Goal: Answer question/provide support: Share knowledge or assist other users

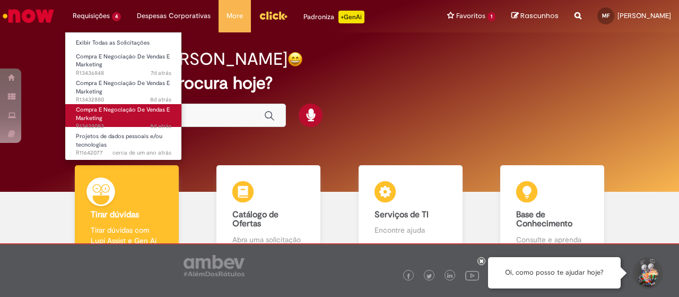
click at [123, 113] on span "Compra E Negociação De Vendas E Marketing" at bounding box center [123, 114] width 94 height 16
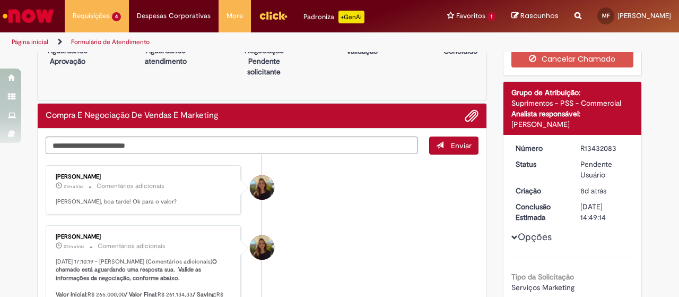
scroll to position [30, 0]
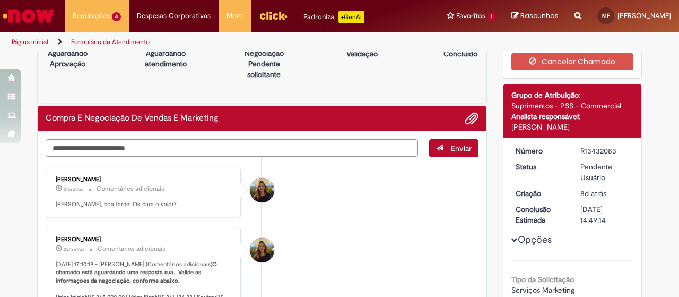
click at [279, 144] on textarea "Digite sua mensagem aqui..." at bounding box center [232, 148] width 372 height 18
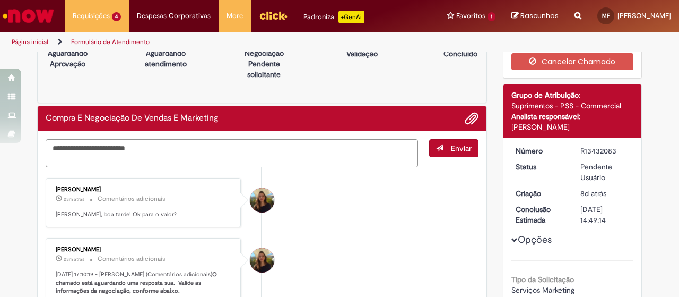
scroll to position [97, 0]
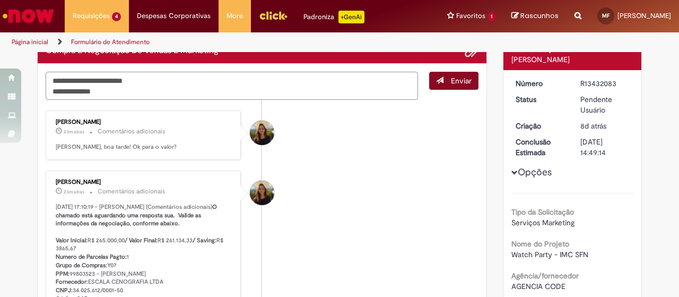
type textarea "**********"
click at [453, 86] on button "Enviar" at bounding box center [453, 81] width 49 height 18
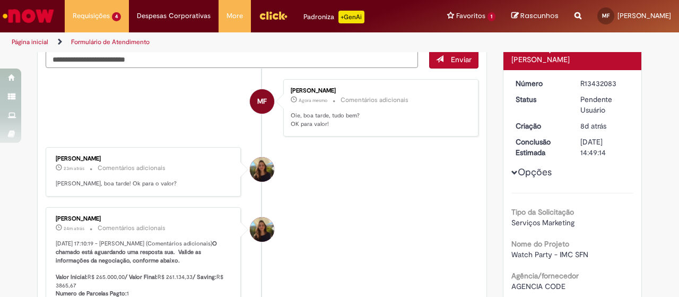
scroll to position [76, 0]
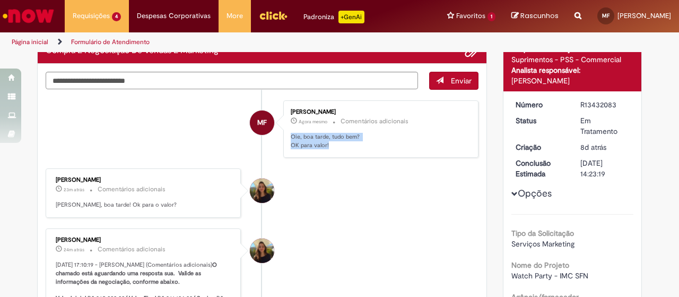
drag, startPoint x: 330, startPoint y: 144, endPoint x: 281, endPoint y: 137, distance: 49.3
click at [283, 137] on div "[PERSON_NAME] Agora mesmo Agora mesmo Comentários adicionais [PERSON_NAME], boa…" at bounding box center [380, 129] width 195 height 58
copy p "Oie, boa tarde, tudo bem? OK para valor!"
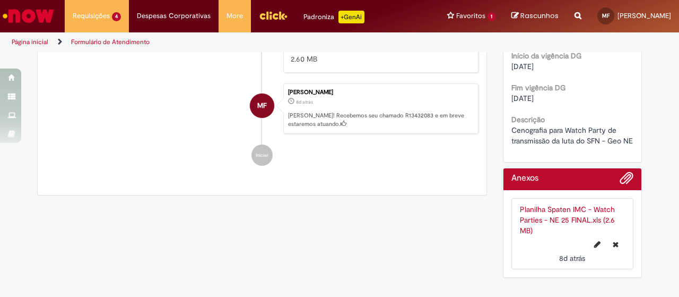
scroll to position [682, 0]
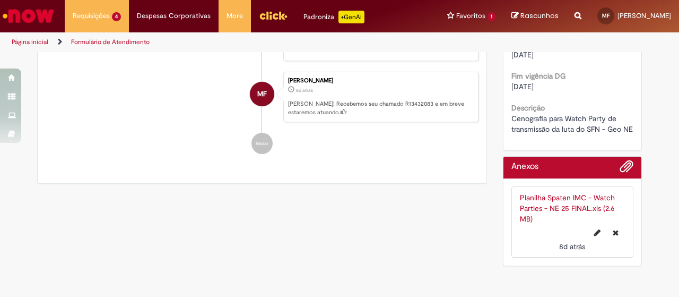
click at [533, 214] on link "Planilha Spaten IMC - Watch Parties - NE 25 FINAL.xls (2.6 MB)" at bounding box center [567, 208] width 95 height 31
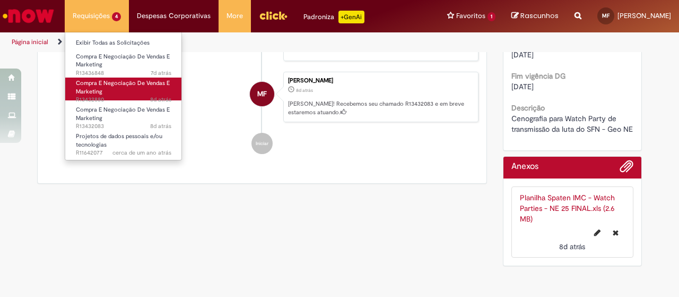
click at [109, 82] on span "Compra E Negociação De Vendas E Marketing" at bounding box center [123, 87] width 94 height 16
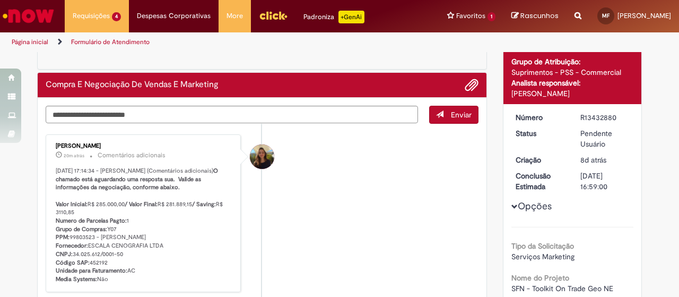
scroll to position [80, 0]
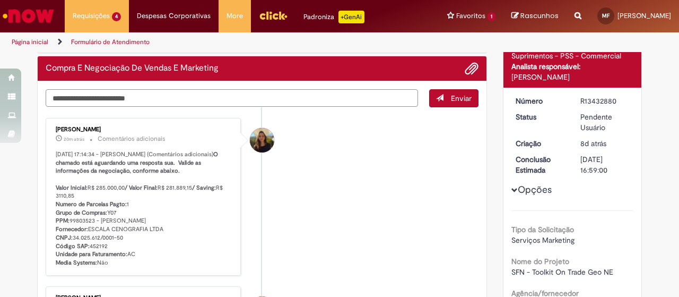
click at [152, 92] on textarea "Digite sua mensagem aqui..." at bounding box center [232, 98] width 372 height 18
paste textarea "**********"
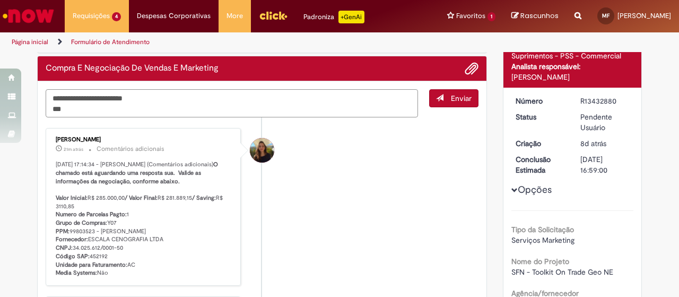
type textarea "**********"
